Goal: Transaction & Acquisition: Subscribe to service/newsletter

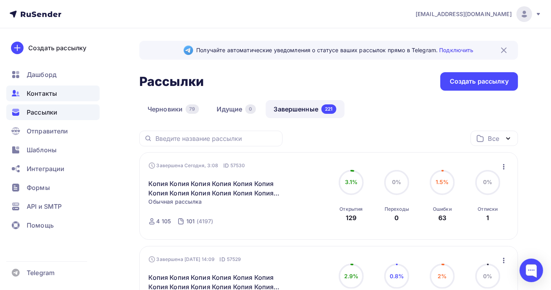
click at [40, 88] on div "Контакты" at bounding box center [52, 93] width 93 height 16
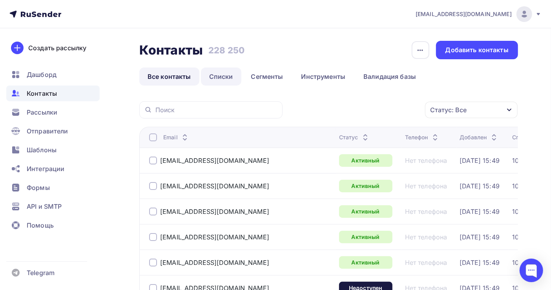
click at [216, 78] on link "Списки" at bounding box center [221, 76] width 40 height 18
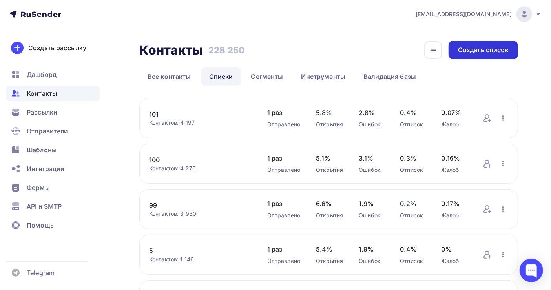
click at [494, 51] on div "Создать список" at bounding box center [483, 49] width 51 height 9
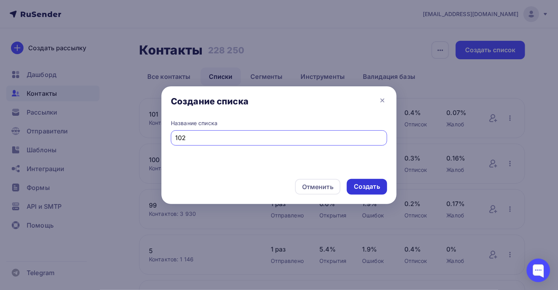
type input "102"
click at [362, 181] on div "Создать" at bounding box center [367, 187] width 40 height 16
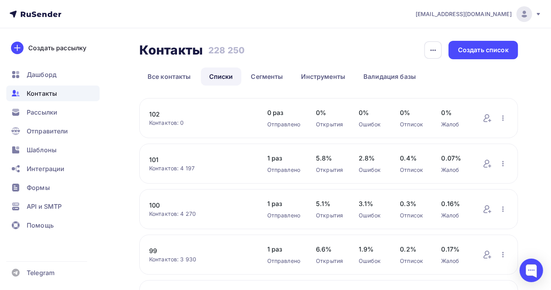
click at [153, 112] on link "102" at bounding box center [200, 113] width 102 height 9
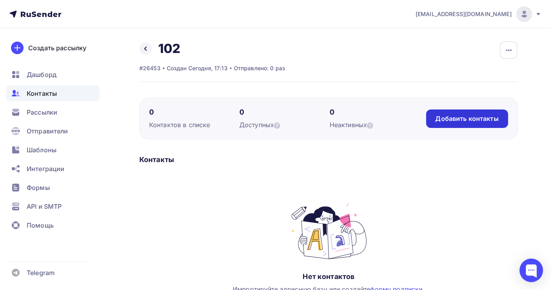
click at [474, 119] on div "Добавить контакты" at bounding box center [466, 118] width 63 height 9
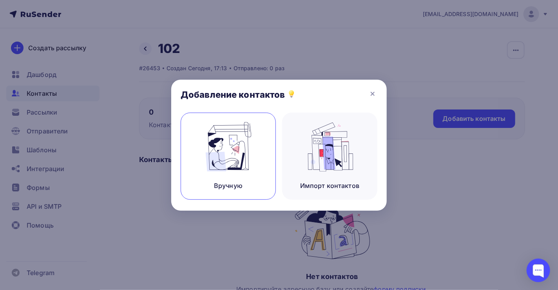
click at [229, 156] on img at bounding box center [228, 146] width 53 height 49
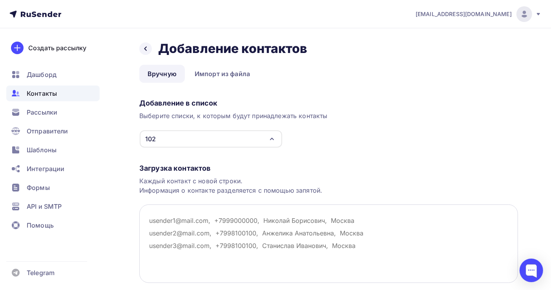
click at [156, 218] on textarea at bounding box center [328, 243] width 378 height 78
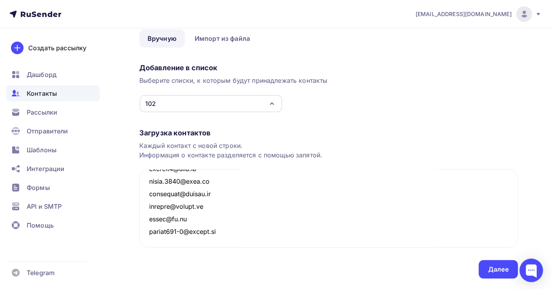
scroll to position [55, 0]
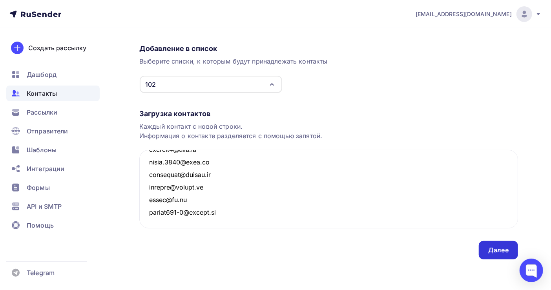
type textarea "[EMAIL_ADDRESS][DOMAIN_NAME] [EMAIL_ADDRESS][DOMAIN_NAME] [EMAIL_ADDRESS][DOMAI…"
click at [501, 252] on div "Далее" at bounding box center [498, 250] width 20 height 9
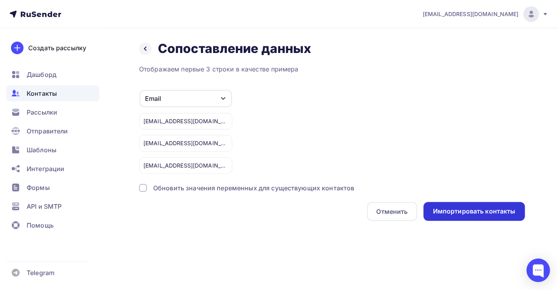
click at [469, 205] on div "Импортировать контакты" at bounding box center [475, 211] width 102 height 19
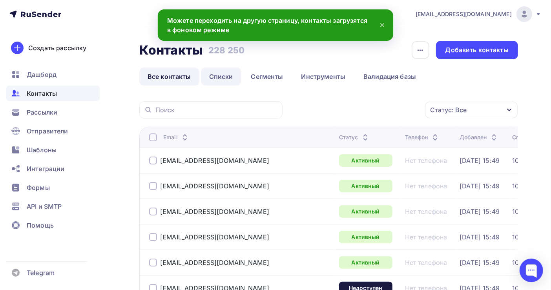
click at [222, 77] on link "Списки" at bounding box center [221, 76] width 40 height 18
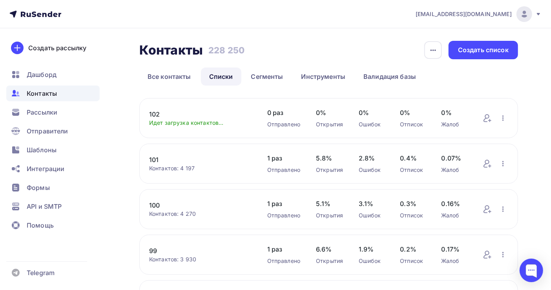
click at [153, 113] on link "102" at bounding box center [200, 113] width 102 height 9
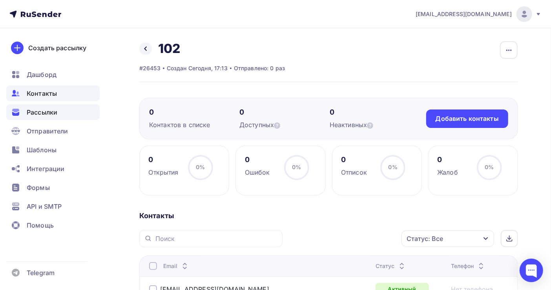
click at [47, 109] on span "Рассылки" at bounding box center [42, 111] width 31 height 9
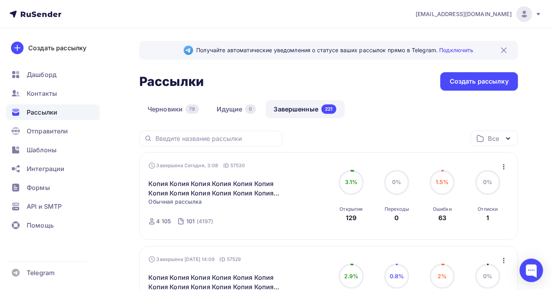
click at [504, 168] on icon "button" at bounding box center [503, 166] width 9 height 9
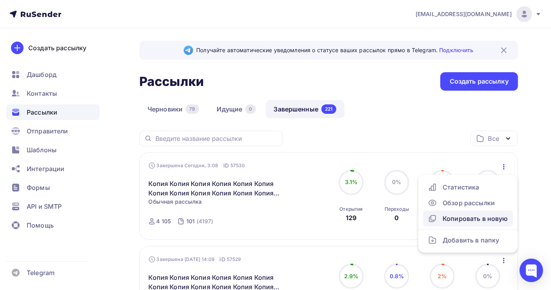
click at [475, 215] on div "Копировать в новую" at bounding box center [467, 218] width 80 height 9
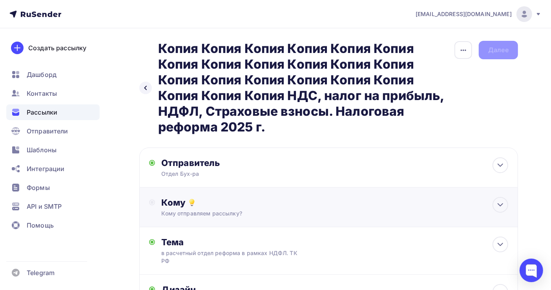
click at [268, 213] on div "Кому отправляем рассылку?" at bounding box center [317, 213] width 312 height 8
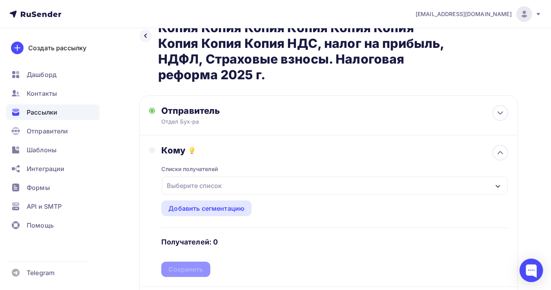
click at [251, 188] on div "Выберите список" at bounding box center [335, 185] width 346 height 18
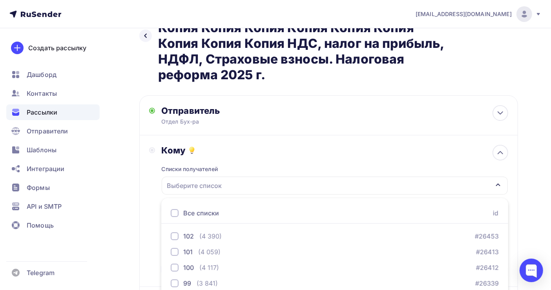
scroll to position [164, 0]
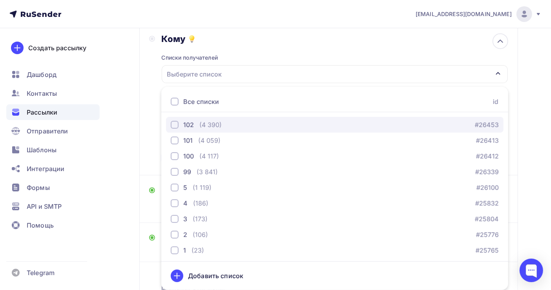
click at [239, 124] on div "102 (4 390) #26453" at bounding box center [335, 124] width 328 height 9
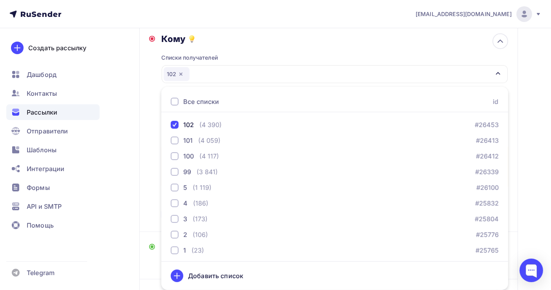
click at [538, 151] on div "Назад Копия Копия Копия Копия Копия Копия Копия [GEOGRAPHIC_DATA] Копия Копия К…" at bounding box center [275, 137] width 551 height 544
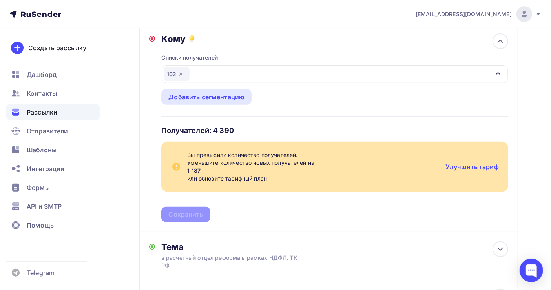
scroll to position [0, 0]
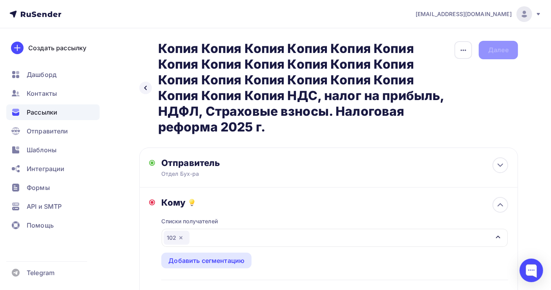
click at [520, 13] on img at bounding box center [523, 13] width 9 height 9
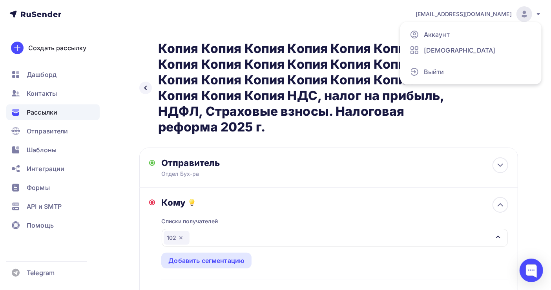
click at [329, 22] on nav "[EMAIL_ADDRESS][DOMAIN_NAME] Аккаунт Тарифы Выйти Создать рассылку [GEOGRAPHIC_…" at bounding box center [275, 14] width 551 height 28
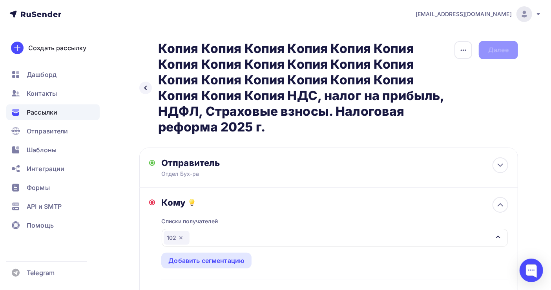
click at [181, 238] on icon "button" at bounding box center [180, 237] width 3 height 3
click at [238, 236] on div "Выберите список" at bounding box center [335, 238] width 346 height 18
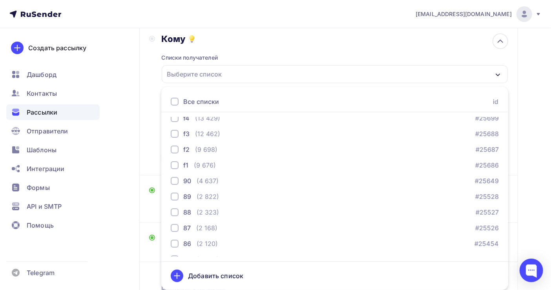
scroll to position [198, 0]
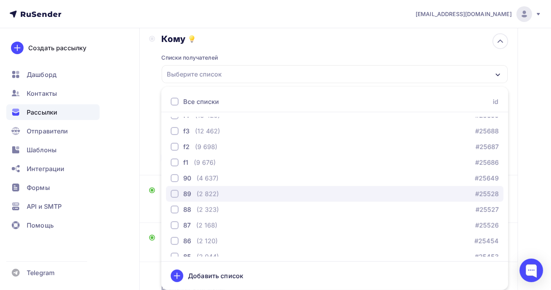
click at [173, 191] on div "button" at bounding box center [175, 194] width 8 height 8
click at [175, 192] on div "button" at bounding box center [175, 194] width 8 height 8
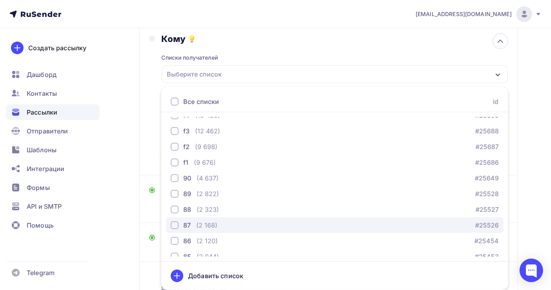
click at [175, 224] on div "button" at bounding box center [175, 225] width 8 height 8
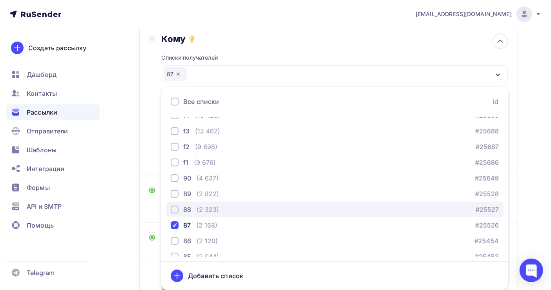
click at [175, 203] on button "88 (2 323) #25527" at bounding box center [334, 210] width 337 height 16
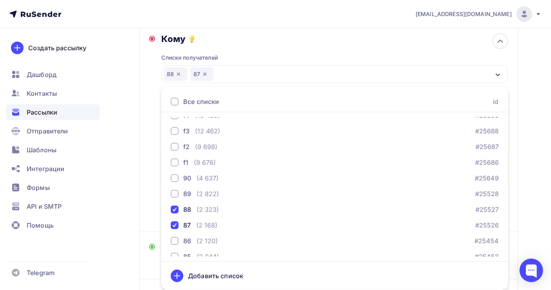
click at [535, 198] on div "Назад Копия Копия Копия Копия Копия Копия Копия [GEOGRAPHIC_DATA] Копия Копия К…" at bounding box center [275, 137] width 551 height 544
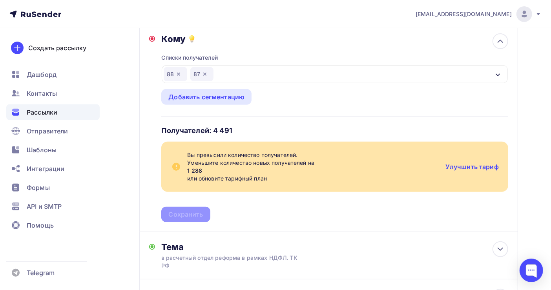
click at [325, 114] on div "Списки получателей 88 87 Все списки id 102 (4 390) #26453 101 (4 059) #26413 10…" at bounding box center [334, 133] width 347 height 178
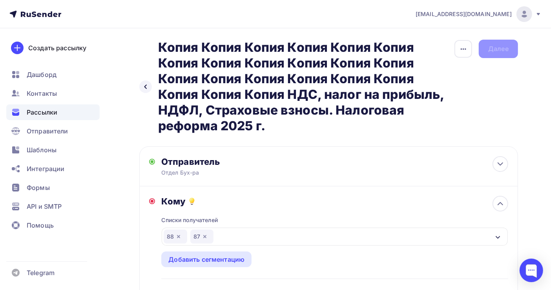
scroll to position [0, 0]
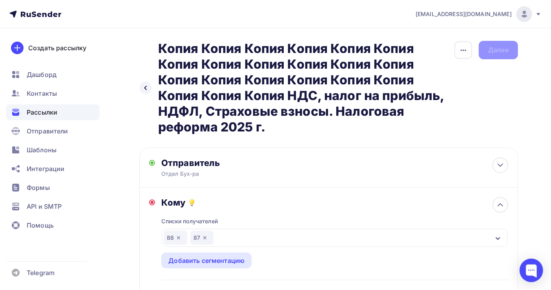
click at [524, 14] on img at bounding box center [523, 13] width 9 height 9
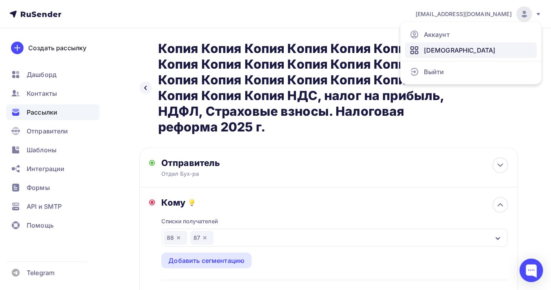
click at [434, 51] on span "[DEMOGRAPHIC_DATA]" at bounding box center [460, 49] width 72 height 9
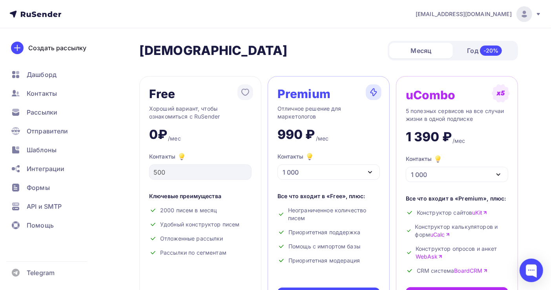
click at [525, 15] on img at bounding box center [523, 13] width 9 height 9
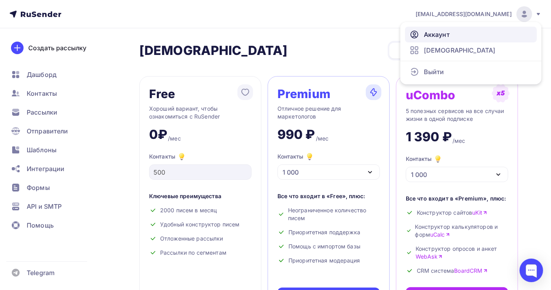
click at [444, 33] on span "Аккаунт" at bounding box center [437, 34] width 26 height 9
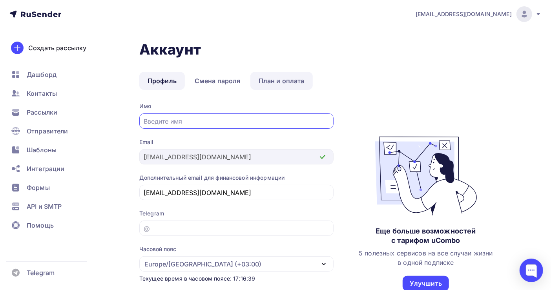
click at [279, 81] on link "План и оплата" at bounding box center [281, 81] width 62 height 18
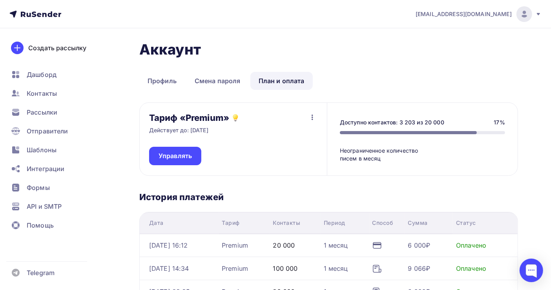
click at [275, 81] on link "План и оплата" at bounding box center [281, 81] width 62 height 18
click at [185, 153] on span "Управлять" at bounding box center [174, 155] width 33 height 9
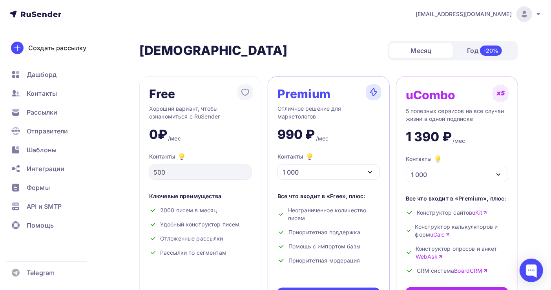
click at [362, 171] on div "1 000" at bounding box center [328, 171] width 102 height 15
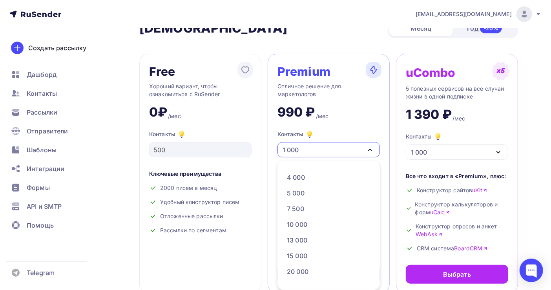
scroll to position [104, 0]
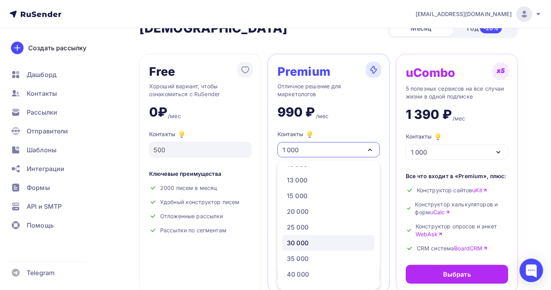
click at [319, 238] on div "30 000" at bounding box center [328, 242] width 83 height 9
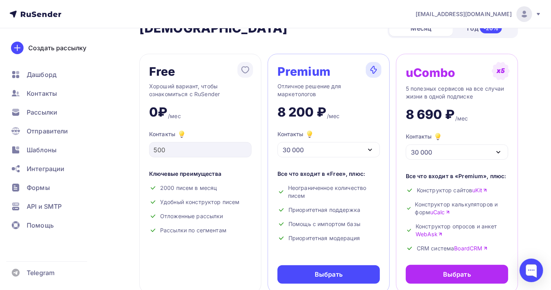
click at [532, 272] on div at bounding box center [531, 270] width 24 height 24
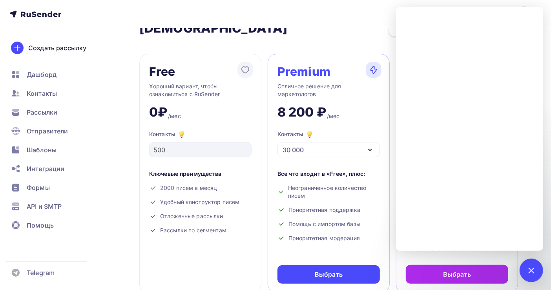
click at [309, 20] on nav "[EMAIL_ADDRESS][DOMAIN_NAME] Аккаунт Тарифы Выйти Создать рассылку [GEOGRAPHIC_…" at bounding box center [275, 14] width 551 height 28
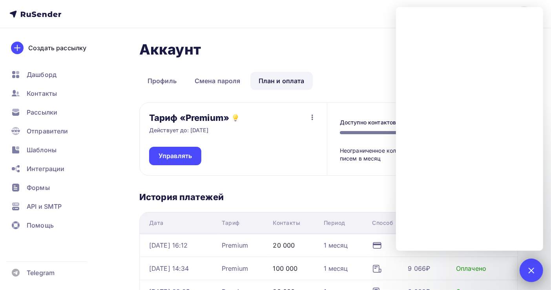
click at [528, 271] on div at bounding box center [531, 270] width 11 height 11
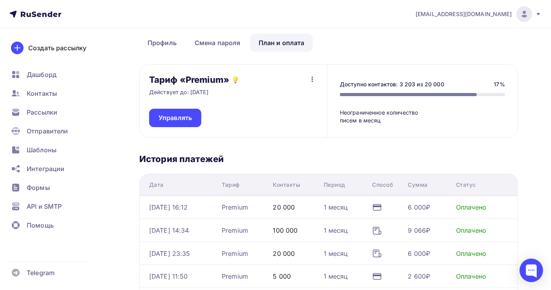
scroll to position [52, 0]
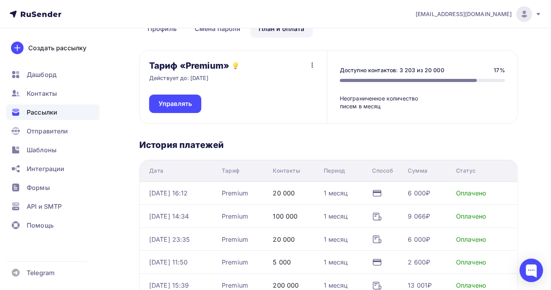
click at [41, 111] on span "Рассылки" at bounding box center [42, 111] width 31 height 9
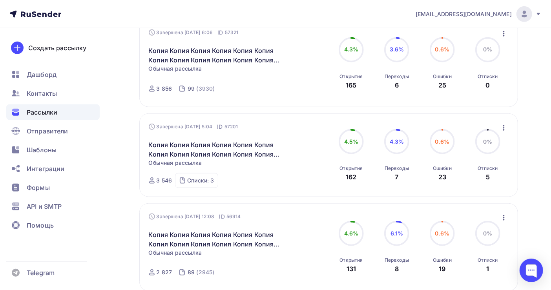
scroll to position [431, 0]
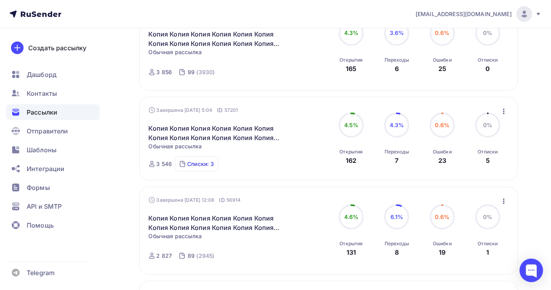
click at [187, 163] on div "Списки: 3 83 (1500) 82 (1120) 81 (1058)" at bounding box center [196, 163] width 43 height 15
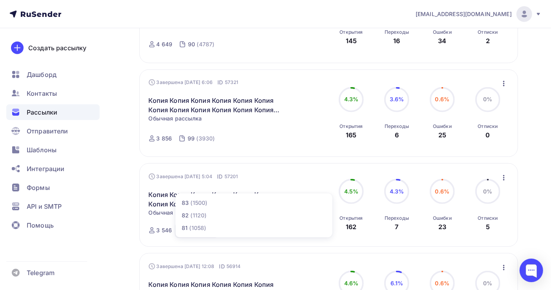
scroll to position [378, 0]
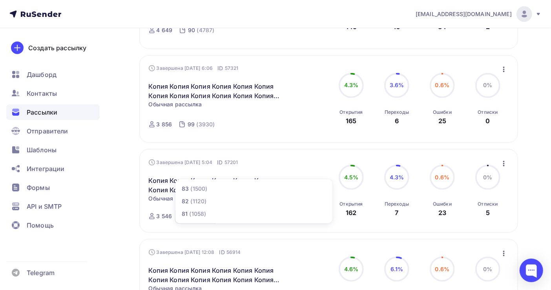
click at [502, 164] on icon "button" at bounding box center [503, 163] width 9 height 9
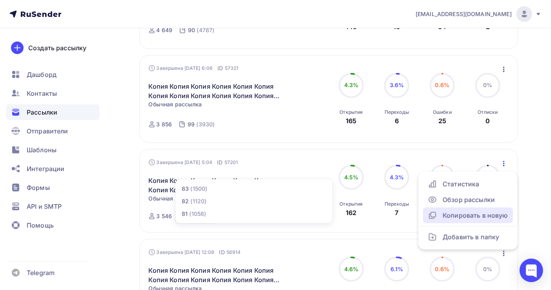
click at [468, 216] on div "Копировать в новую" at bounding box center [467, 215] width 80 height 9
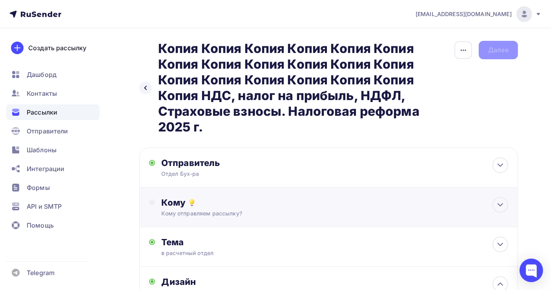
click at [267, 194] on div "Кому Кому отправляем рассылку? Списки получателей Выберите список Все списки id…" at bounding box center [328, 207] width 378 height 40
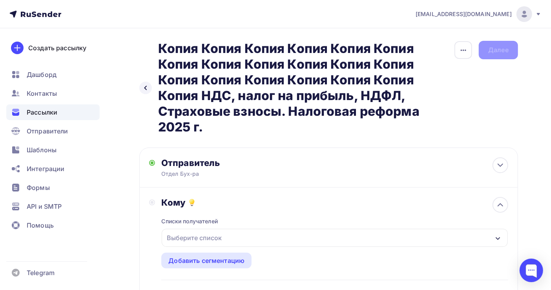
click at [226, 237] on div "Выберите список" at bounding box center [335, 238] width 346 height 18
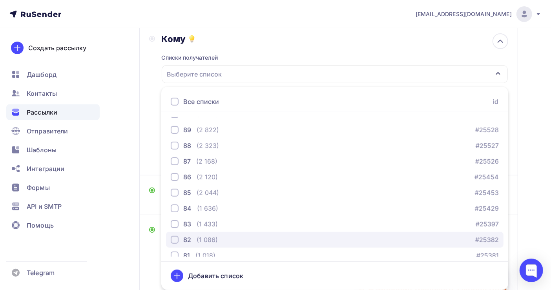
scroll to position [313, 0]
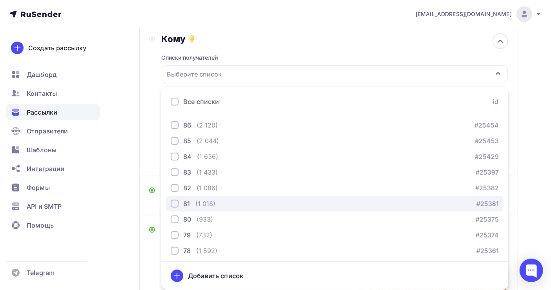
click at [175, 202] on div "button" at bounding box center [175, 204] width 8 height 8
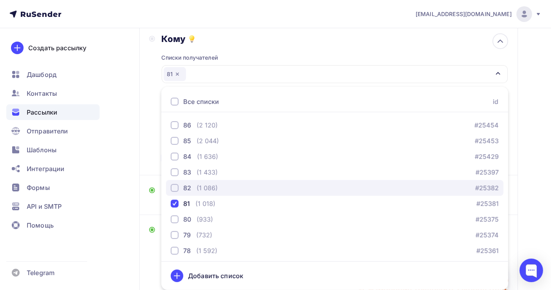
click at [176, 187] on div "button" at bounding box center [175, 188] width 8 height 8
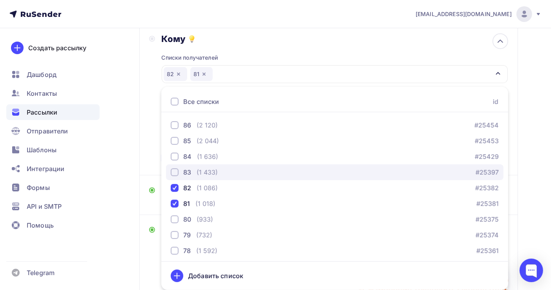
click at [177, 172] on div "button" at bounding box center [175, 172] width 8 height 8
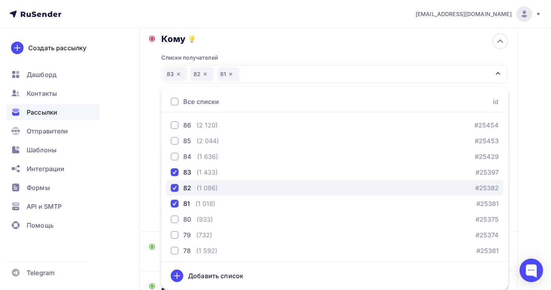
drag, startPoint x: 176, startPoint y: 188, endPoint x: 176, endPoint y: 182, distance: 6.7
click at [176, 188] on div "button" at bounding box center [175, 188] width 8 height 8
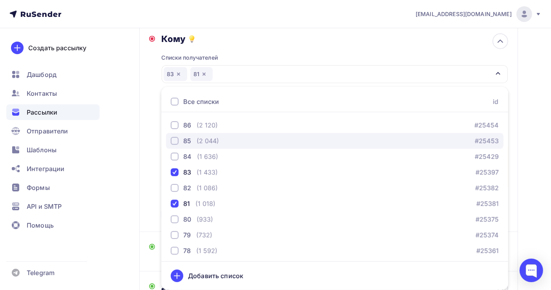
click at [177, 139] on div "button" at bounding box center [175, 141] width 8 height 8
click at [175, 140] on div "button" at bounding box center [175, 141] width 8 height 8
click at [171, 139] on div "button" at bounding box center [175, 141] width 8 height 8
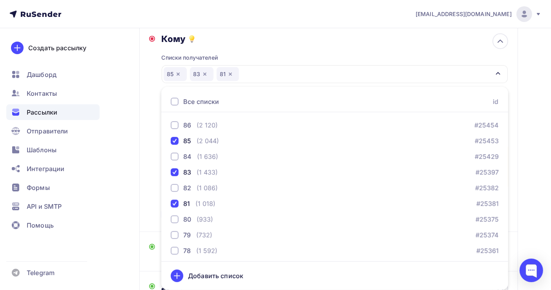
click at [523, 147] on div "Назад Копия Копия Копия Копия Копия Копия Копия Копия Копия Копия Копия Копия К…" at bounding box center [275, 200] width 551 height 670
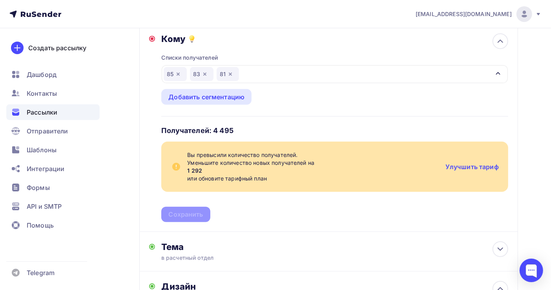
click at [182, 212] on div "Списки получателей 85 83 81 Все списки id 102 (4 390) #26453 101 (4 059) #26413…" at bounding box center [334, 133] width 347 height 178
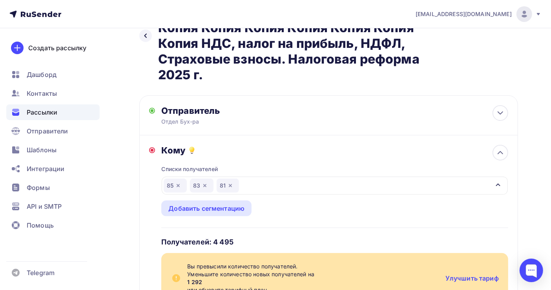
scroll to position [0, 0]
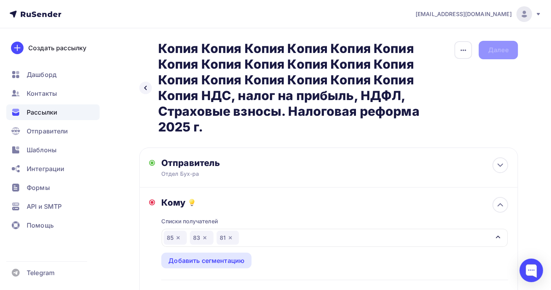
click at [229, 239] on icon "button" at bounding box center [230, 237] width 3 height 3
click at [203, 239] on icon "button" at bounding box center [205, 238] width 6 height 6
click at [177, 236] on icon "button" at bounding box center [178, 238] width 6 height 6
click at [188, 234] on div "Выберите список" at bounding box center [194, 238] width 61 height 14
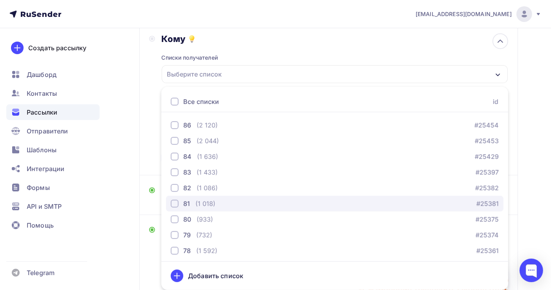
click at [195, 200] on div "81 (1 018)" at bounding box center [193, 203] width 45 height 9
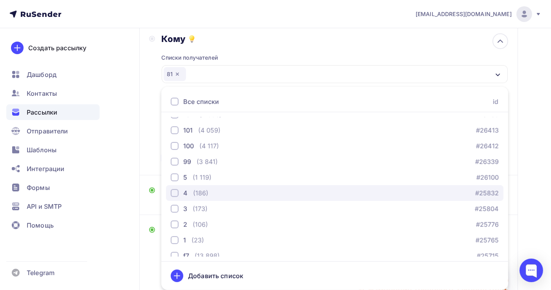
scroll to position [0, 0]
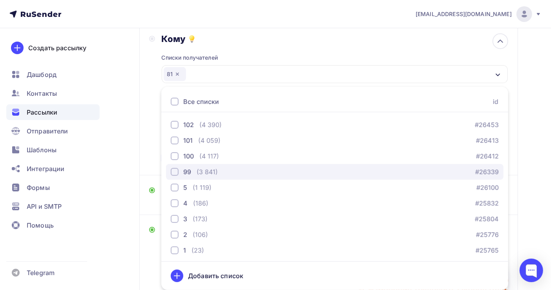
click at [227, 169] on div "99 (3 841) #26339" at bounding box center [335, 171] width 328 height 9
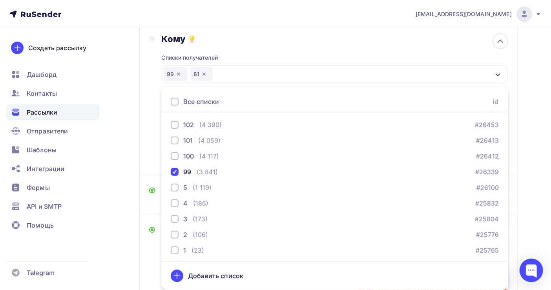
click at [528, 151] on div "Назад Копия Копия Копия Копия Копия Копия Копия Копия Копия Копия Копия Копия К…" at bounding box center [275, 172] width 551 height 614
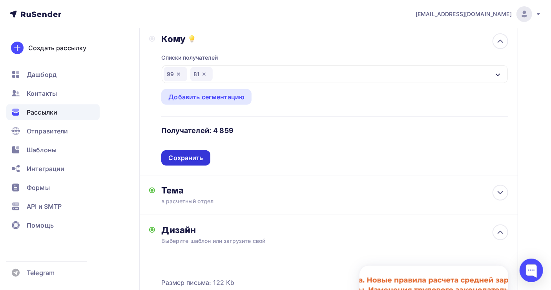
click at [198, 163] on div "Сохранить" at bounding box center [185, 157] width 49 height 15
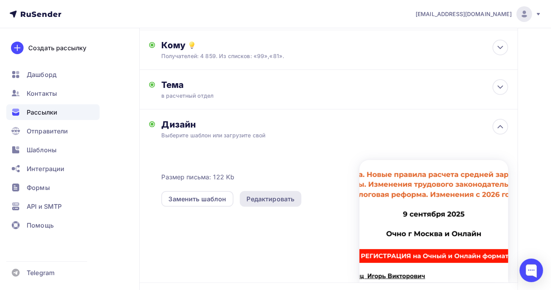
scroll to position [59, 0]
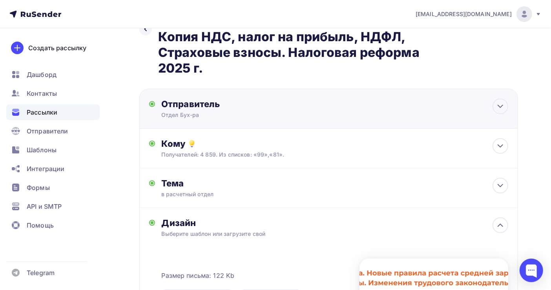
click at [239, 105] on div "Отправитель" at bounding box center [246, 103] width 170 height 11
type input "Отдел Бух-ра"
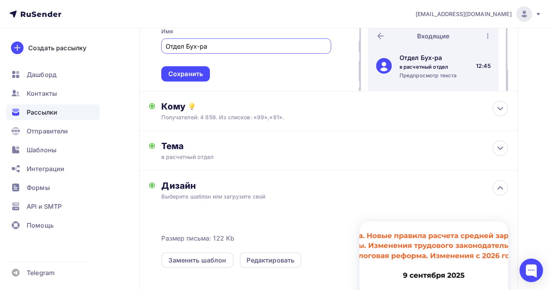
scroll to position [268, 0]
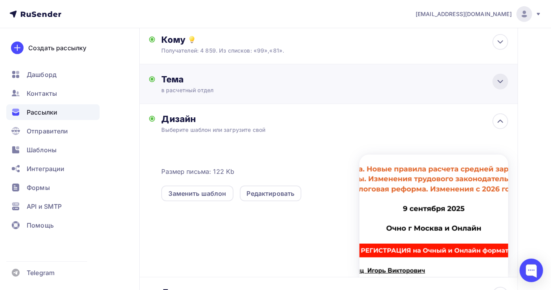
click at [504, 83] on icon at bounding box center [499, 81] width 9 height 9
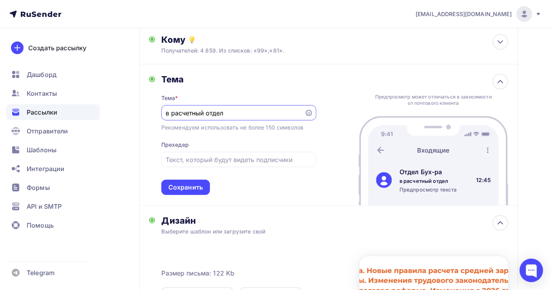
scroll to position [0, 0]
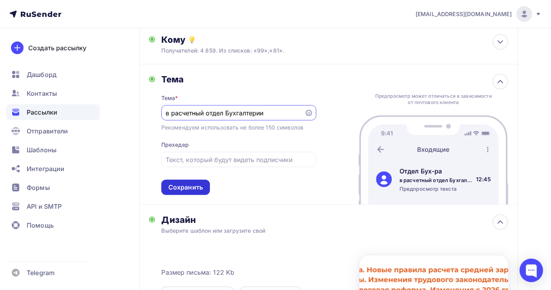
type input "в расчетный отдел Бухгалтерии"
click at [188, 192] on div "Сохранить" at bounding box center [185, 187] width 35 height 9
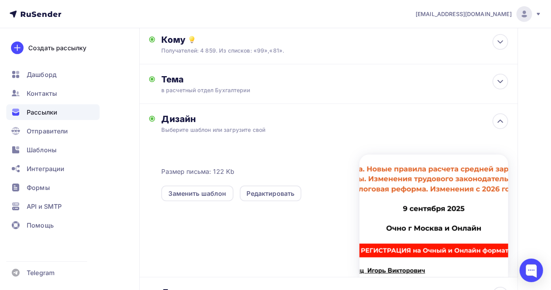
click at [277, 186] on div "Заменить шаблон Редактировать" at bounding box center [260, 188] width 198 height 25
click at [278, 189] on div "Редактировать" at bounding box center [271, 194] width 62 height 16
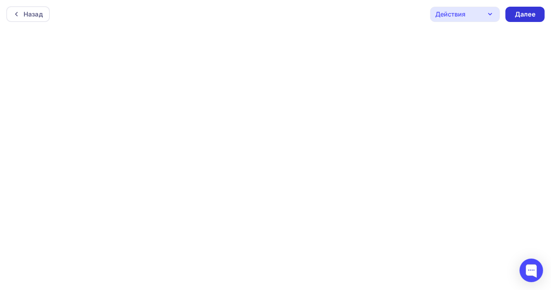
click at [520, 16] on div "Далее" at bounding box center [525, 14] width 20 height 9
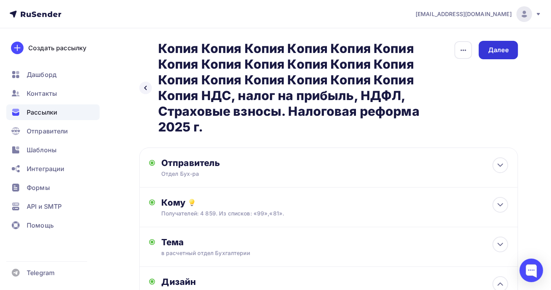
click at [494, 51] on div "Далее" at bounding box center [498, 49] width 20 height 9
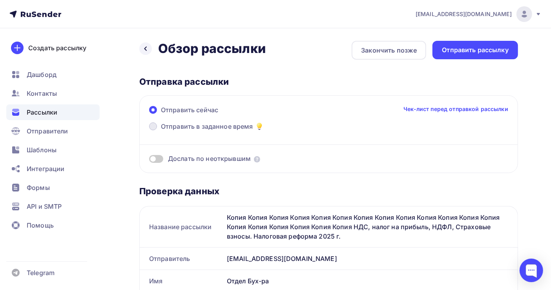
click at [182, 125] on span "Отправить в заданное время" at bounding box center [207, 126] width 92 height 9
click at [161, 131] on input "Отправить в заданное время" at bounding box center [161, 131] width 0 height 0
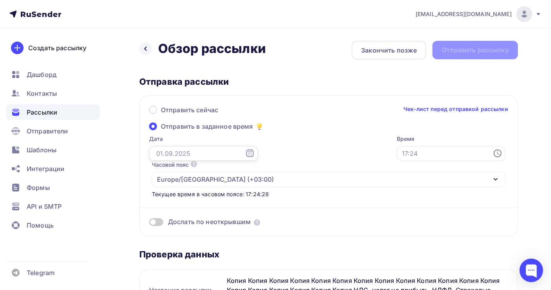
click at [169, 156] on input "text" at bounding box center [203, 153] width 109 height 15
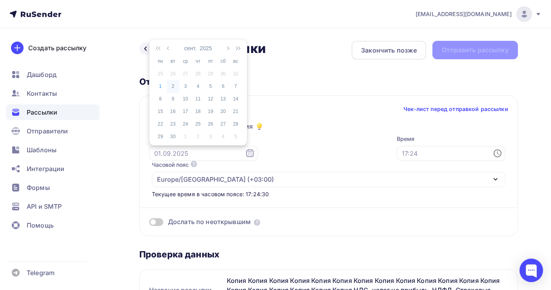
click at [173, 85] on div "2" at bounding box center [173, 86] width 13 height 7
type input "[DATE]"
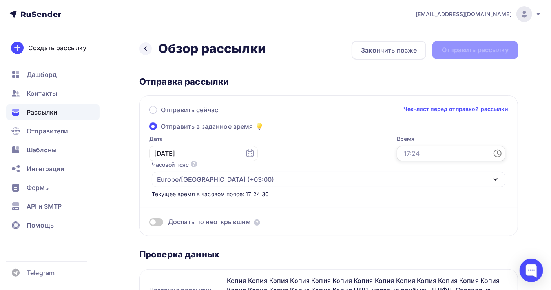
click at [397, 149] on input "text" at bounding box center [451, 153] width 109 height 15
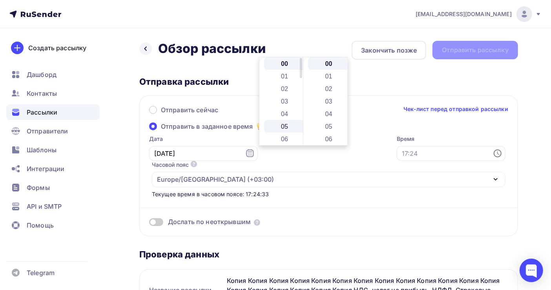
click at [287, 124] on li "05" at bounding box center [285, 126] width 42 height 13
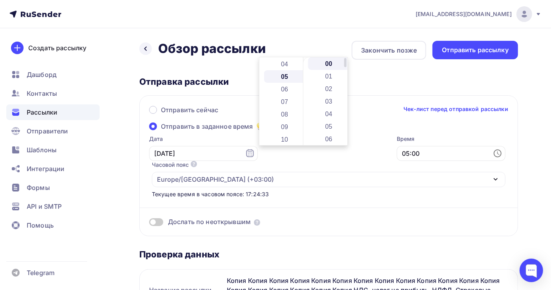
scroll to position [62, 0]
click at [327, 129] on li "18" at bounding box center [329, 132] width 42 height 13
type input "05:18"
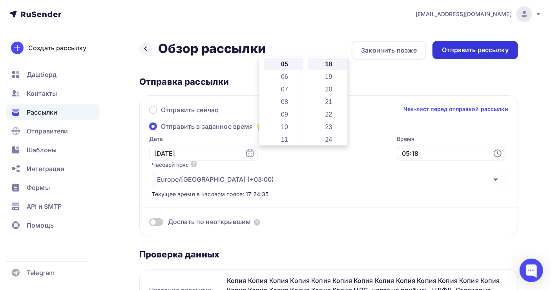
click at [462, 50] on div "Отправить рассылку" at bounding box center [475, 49] width 67 height 9
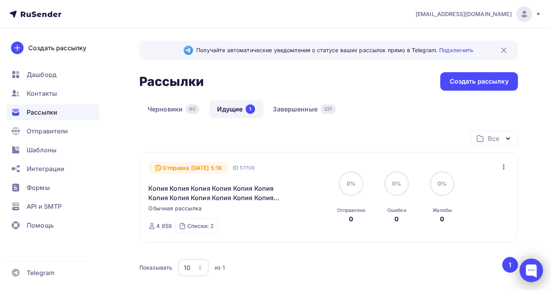
click at [534, 269] on div at bounding box center [531, 270] width 24 height 24
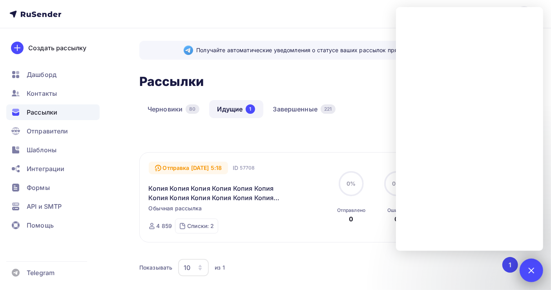
click at [536, 268] on div at bounding box center [531, 270] width 24 height 24
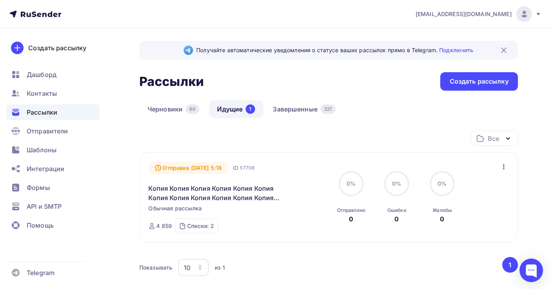
click at [526, 15] on img at bounding box center [523, 13] width 9 height 9
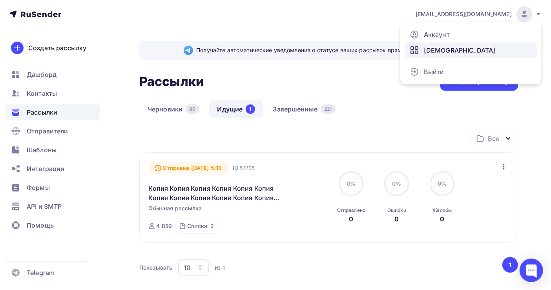
click at [438, 49] on span "[DEMOGRAPHIC_DATA]" at bounding box center [460, 49] width 72 height 9
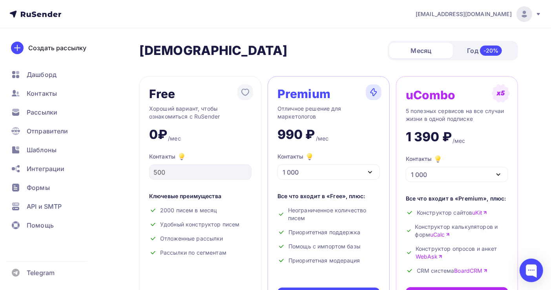
click at [333, 171] on div "1 000" at bounding box center [328, 171] width 102 height 15
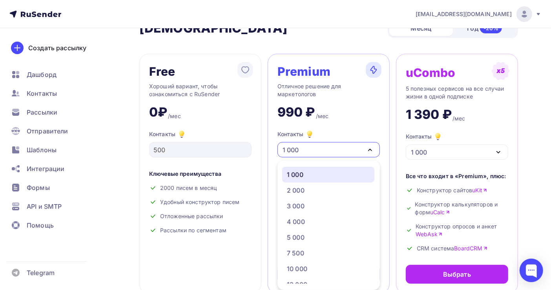
click at [333, 171] on div "1 000" at bounding box center [328, 174] width 83 height 9
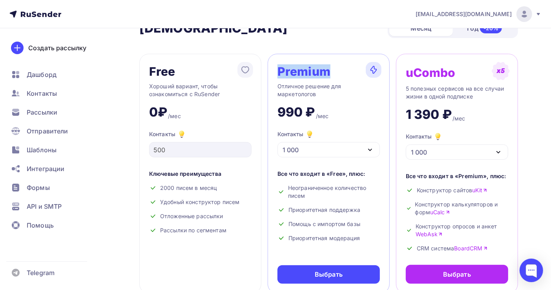
drag, startPoint x: 279, startPoint y: 71, endPoint x: 348, endPoint y: 72, distance: 69.0
click at [348, 72] on div "Premium" at bounding box center [328, 72] width 102 height 16
copy div "Premium"
click at [530, 276] on div at bounding box center [531, 270] width 24 height 24
